Goal: Information Seeking & Learning: Learn about a topic

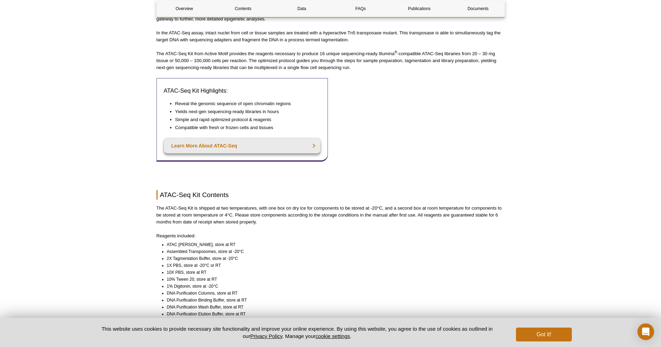
scroll to position [360, 0]
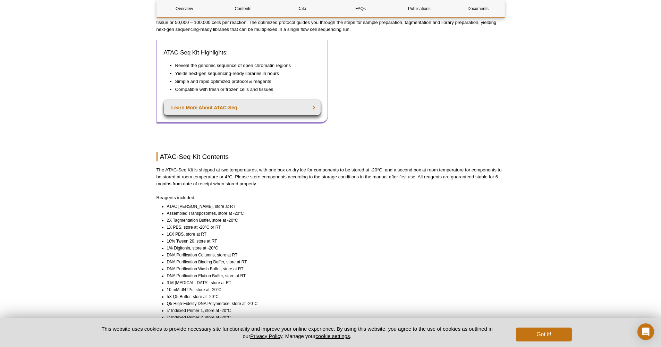
click at [245, 100] on link "Learn More About ATAC-Seq" at bounding box center [242, 107] width 157 height 15
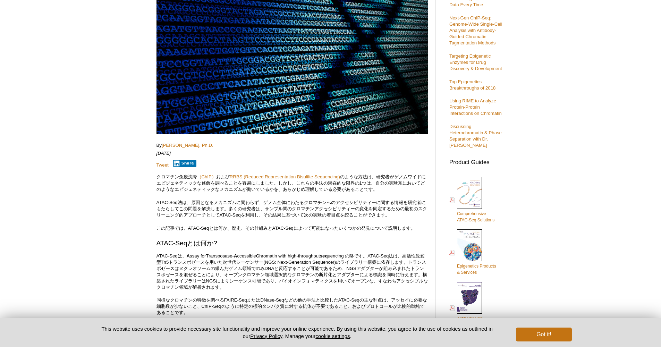
scroll to position [96, 0]
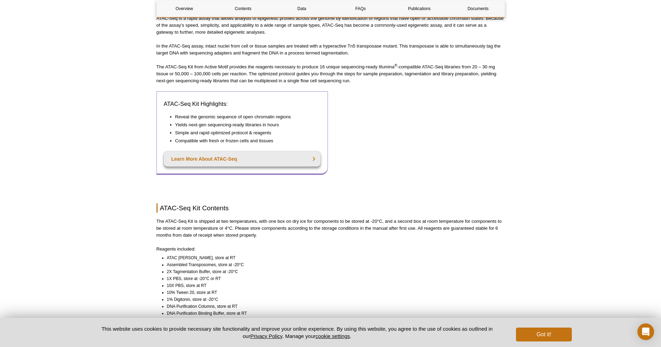
scroll to position [458, 0]
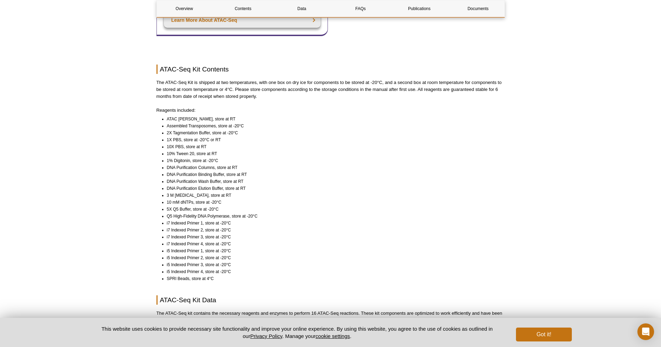
click at [248, 116] on li "ATAC Lysis Buffer, store at RT" at bounding box center [333, 119] width 332 height 7
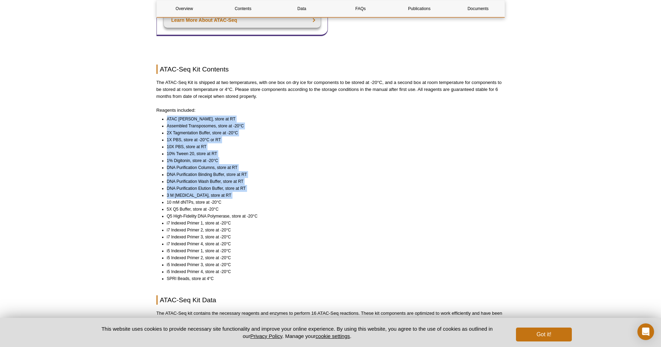
drag, startPoint x: 248, startPoint y: 111, endPoint x: 252, endPoint y: 187, distance: 75.4
click at [253, 187] on ul "ATAC Lysis Buffer, store at RT Assembled Transposomes, store at -20°C 2X Tagmen…" at bounding box center [327, 199] width 342 height 167
click at [252, 192] on li "3 M Sodium Acetate, store at RT" at bounding box center [333, 195] width 332 height 7
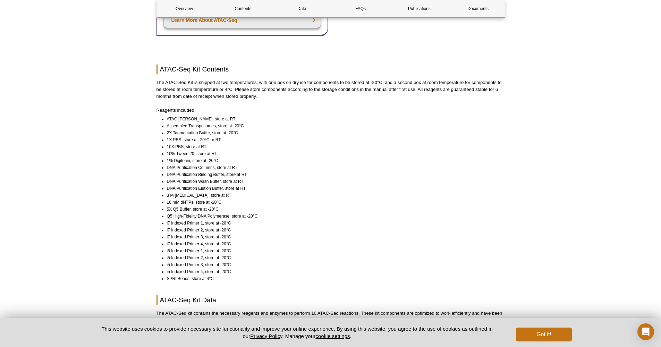
click at [252, 192] on li "3 M Sodium Acetate, store at RT" at bounding box center [333, 195] width 332 height 7
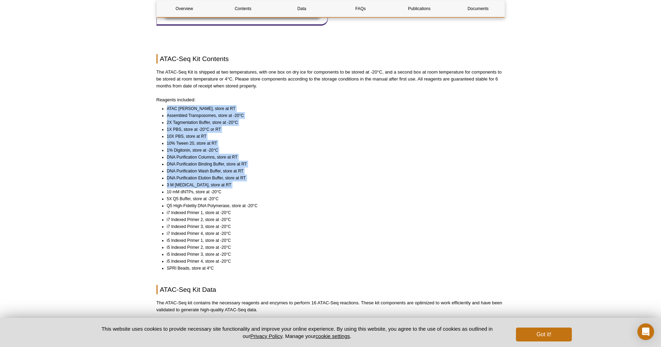
drag, startPoint x: 252, startPoint y: 187, endPoint x: 248, endPoint y: 99, distance: 88.2
click at [248, 105] on ul "ATAC Lysis Buffer, store at RT Assembled Transposomes, store at -20°C 2X Tagmen…" at bounding box center [327, 188] width 342 height 167
click at [248, 105] on li "ATAC Lysis Buffer, store at RT" at bounding box center [333, 108] width 332 height 7
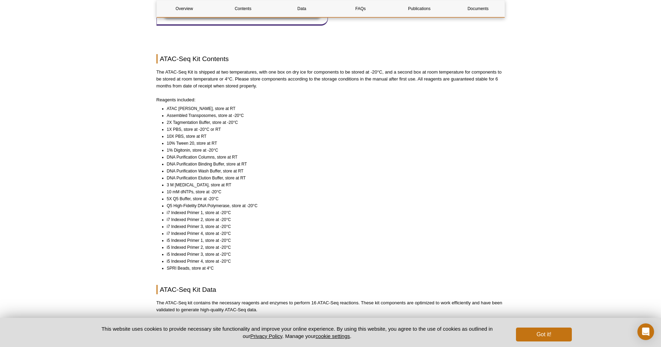
click at [248, 105] on li "ATAC Lysis Buffer, store at RT" at bounding box center [333, 108] width 332 height 7
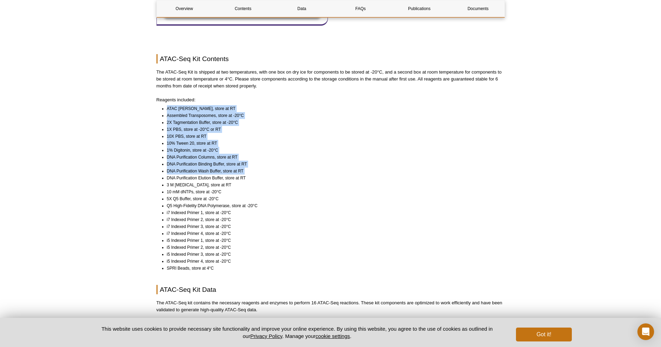
drag, startPoint x: 248, startPoint y: 98, endPoint x: 248, endPoint y: 165, distance: 67.0
click at [248, 165] on ul "ATAC Lysis Buffer, store at RT Assembled Transposomes, store at -20°C 2X Tagmen…" at bounding box center [327, 188] width 342 height 167
click at [248, 168] on li "DNA Purification Wash Buffer, store at RT" at bounding box center [333, 171] width 332 height 7
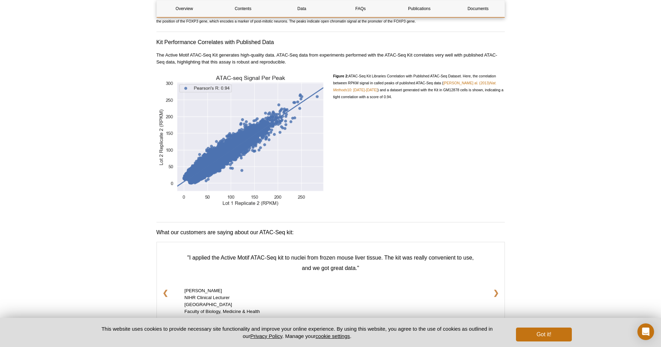
scroll to position [1058, 0]
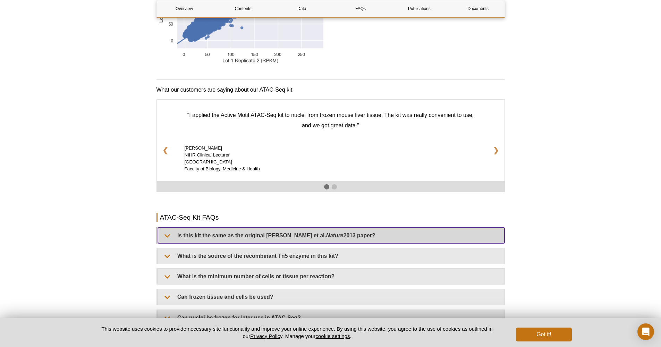
click at [384, 229] on summary "Is this kit the same as the original Buenrostro et al. Nature 2013 paper?" at bounding box center [331, 236] width 347 height 16
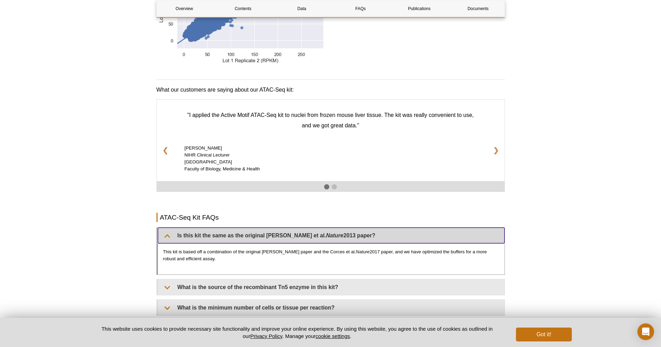
click at [383, 228] on summary "Is this kit the same as the original Buenrostro et al. Nature 2013 paper?" at bounding box center [331, 236] width 347 height 16
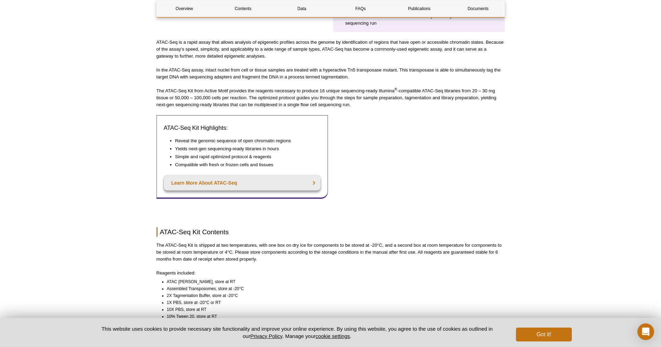
scroll to position [0, 0]
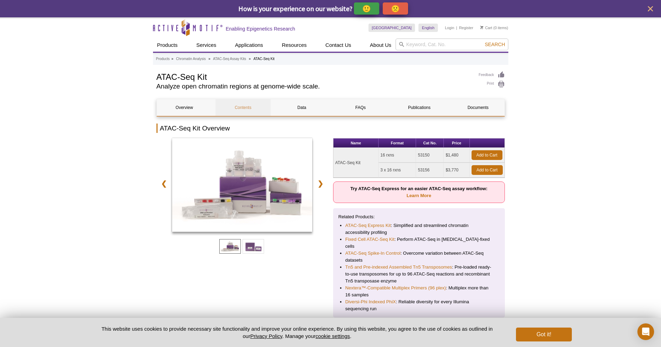
click at [248, 108] on link "Contents" at bounding box center [242, 107] width 55 height 17
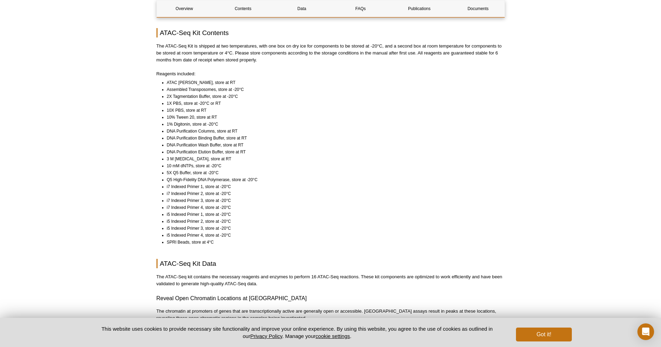
scroll to position [484, 0]
click at [322, 14] on link "Data" at bounding box center [301, 8] width 55 height 17
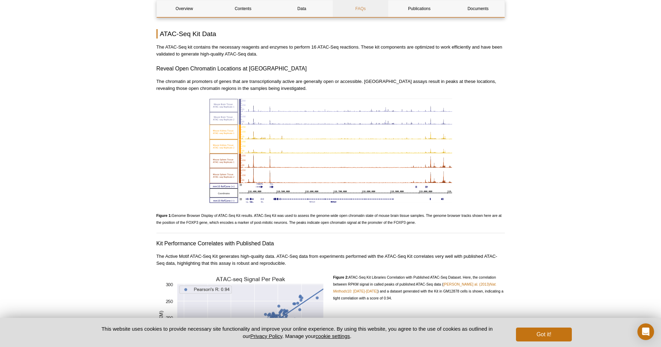
click at [354, 9] on link "FAQs" at bounding box center [360, 8] width 55 height 17
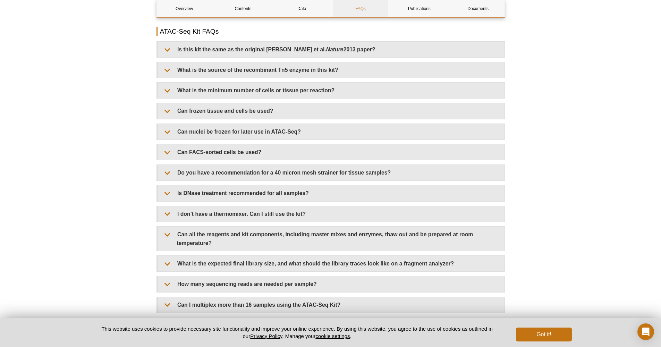
scroll to position [1241, 0]
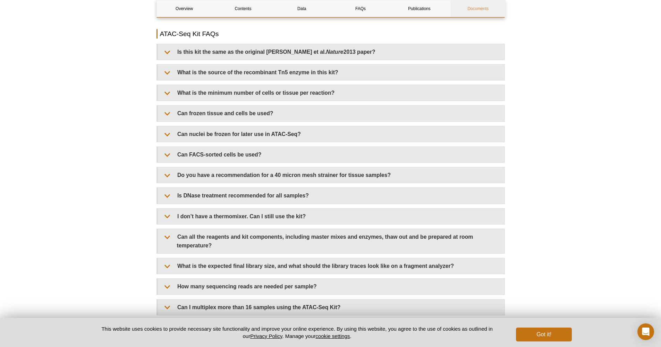
click at [468, 6] on link "Documents" at bounding box center [477, 8] width 55 height 17
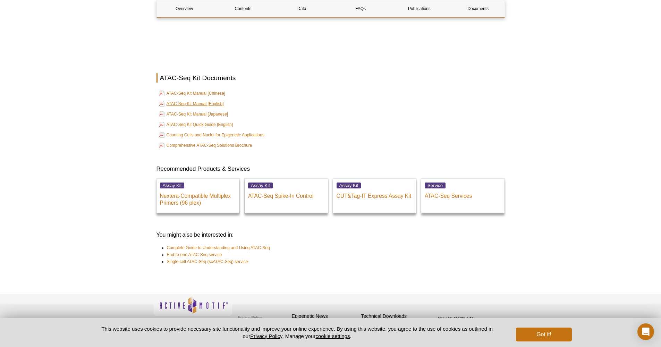
click at [200, 100] on link "ATAC-Seq Kit Manual [English]" at bounding box center [191, 104] width 65 height 8
